Goal: Find specific page/section: Find specific page/section

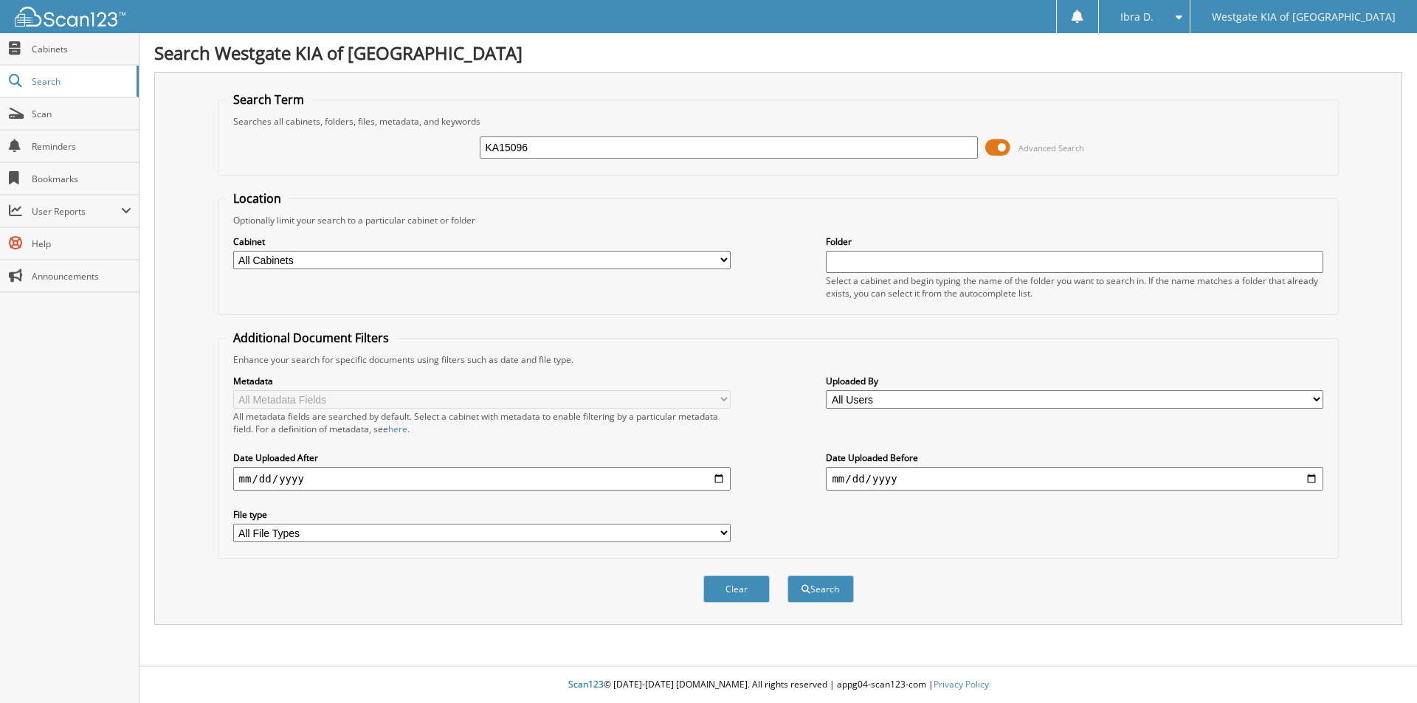
type input "KA15096"
click at [788, 576] on button "Search" at bounding box center [821, 589] width 66 height 27
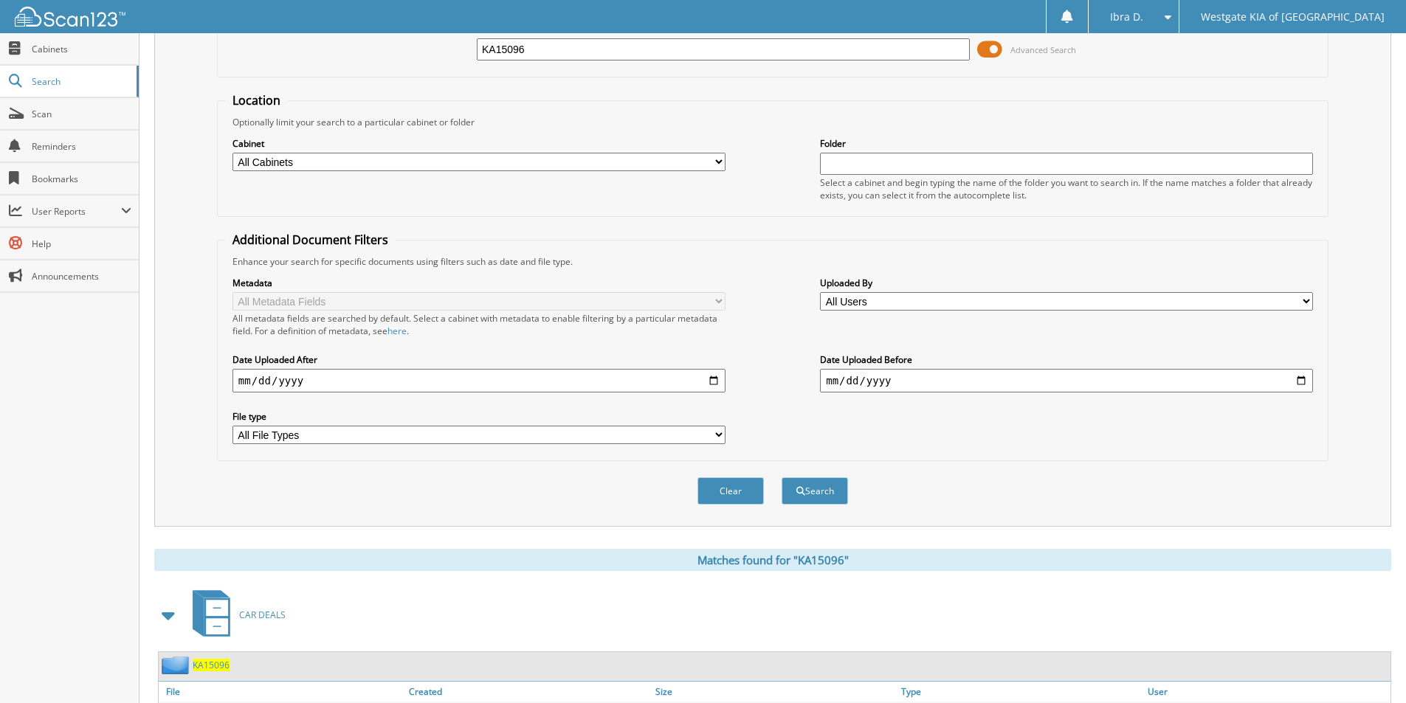
scroll to position [204, 0]
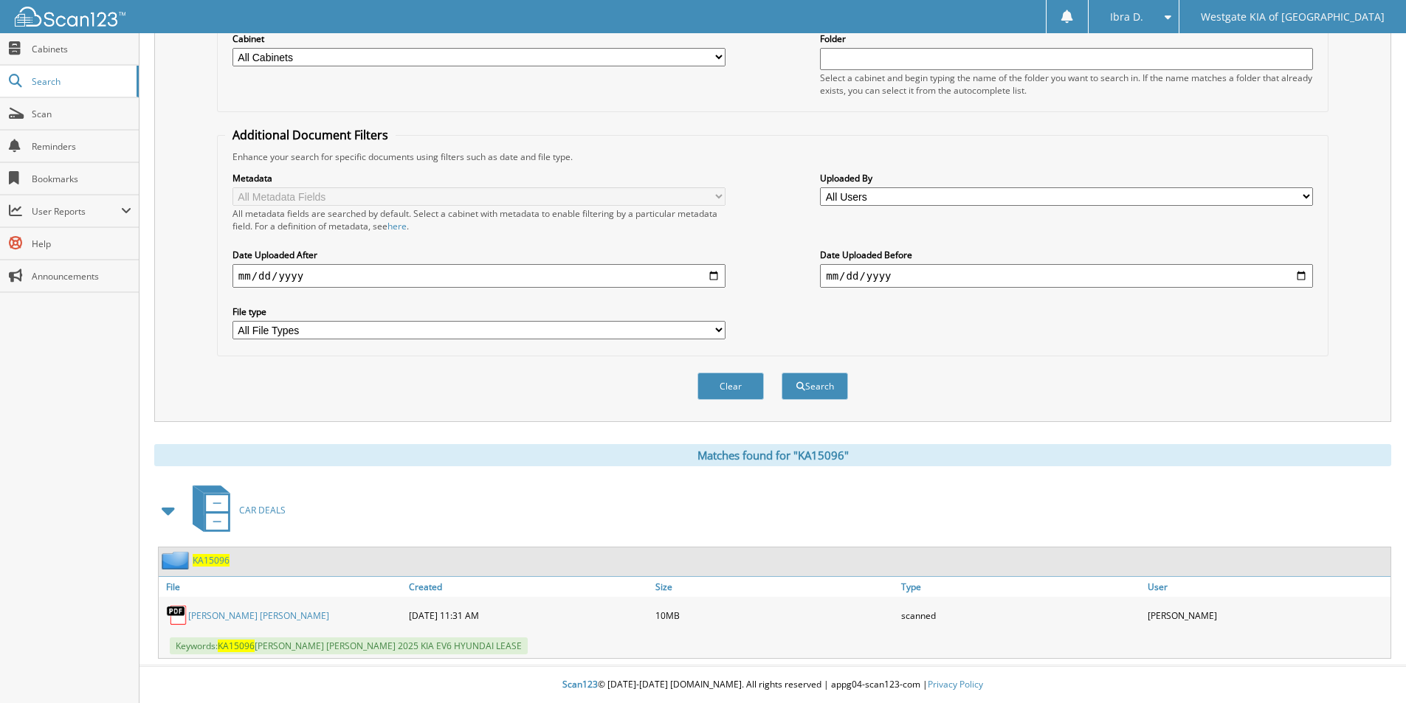
click at [261, 620] on link "[PERSON_NAME] [PERSON_NAME]" at bounding box center [258, 616] width 141 height 13
click at [745, 385] on button "Clear" at bounding box center [730, 386] width 66 height 27
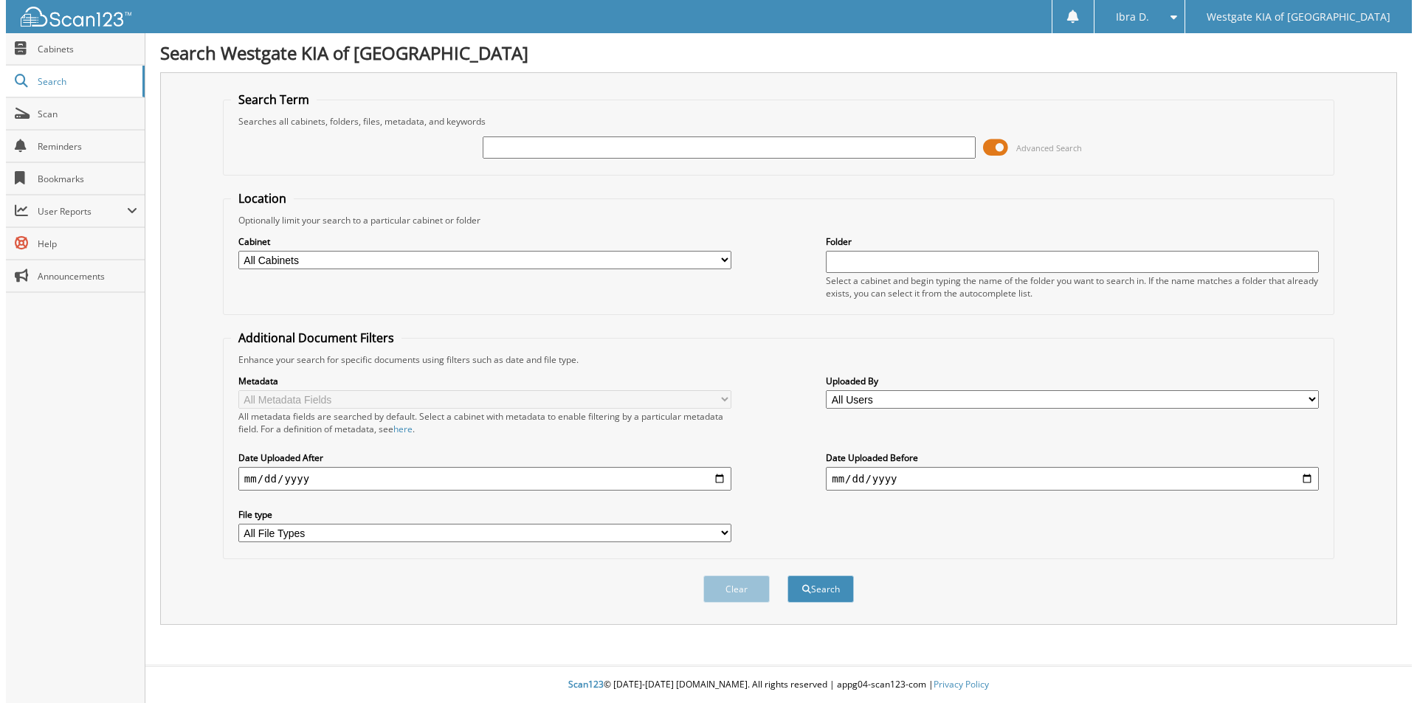
scroll to position [0, 0]
click at [54, 120] on span "Scan" at bounding box center [82, 114] width 100 height 13
